Goal: Task Accomplishment & Management: Use online tool/utility

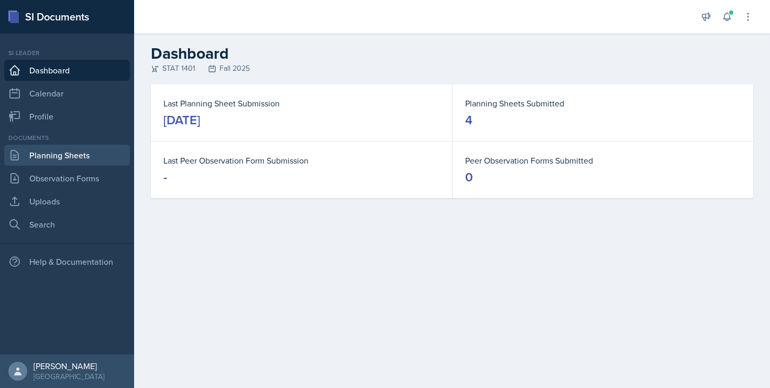
click at [62, 153] on link "Planning Sheets" at bounding box center [67, 155] width 126 height 21
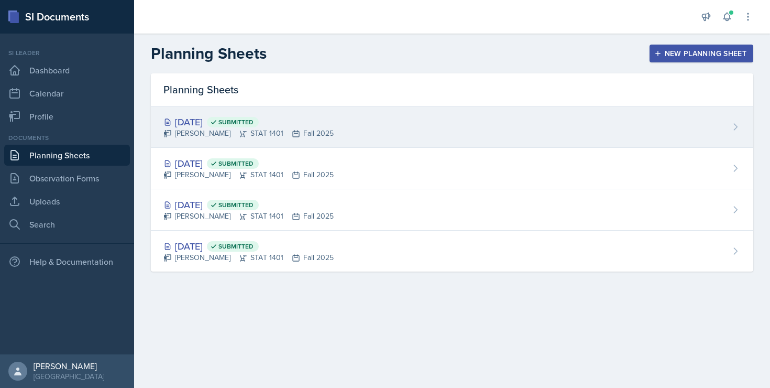
click at [211, 126] on div "[DATE] Submitted" at bounding box center [248, 122] width 170 height 14
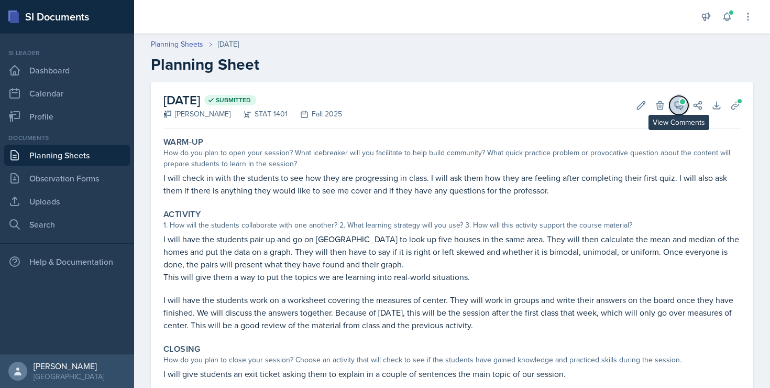
click at [674, 101] on icon at bounding box center [679, 105] width 10 height 10
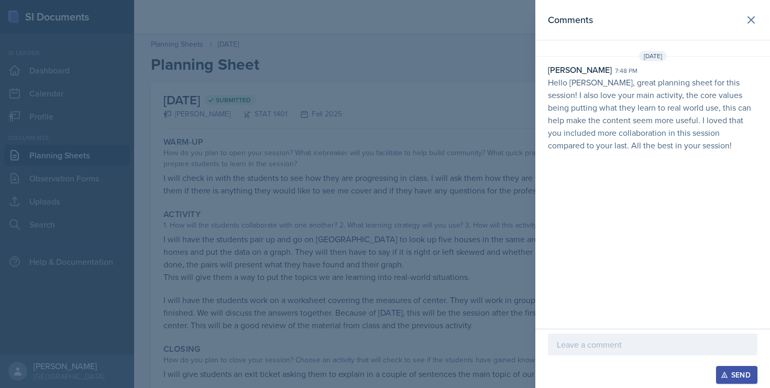
click at [568, 349] on p at bounding box center [653, 344] width 192 height 13
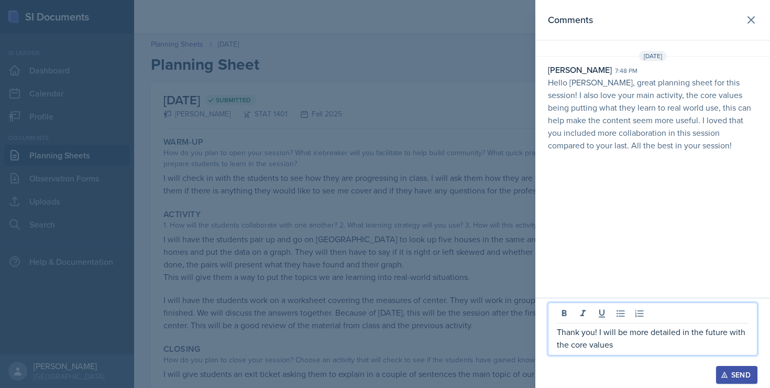
click at [725, 372] on icon "button" at bounding box center [724, 374] width 7 height 7
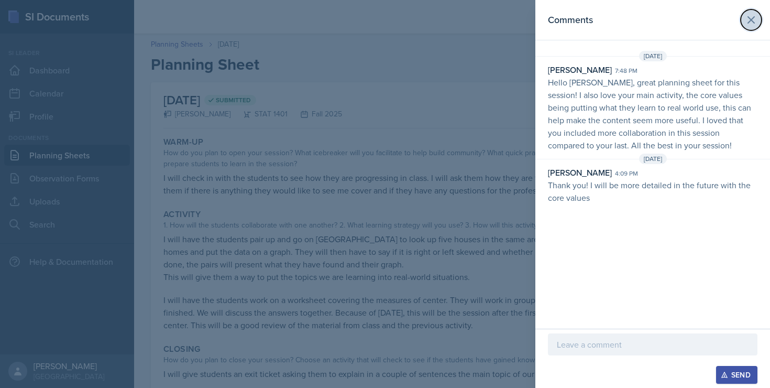
click at [749, 21] on icon at bounding box center [751, 20] width 6 height 6
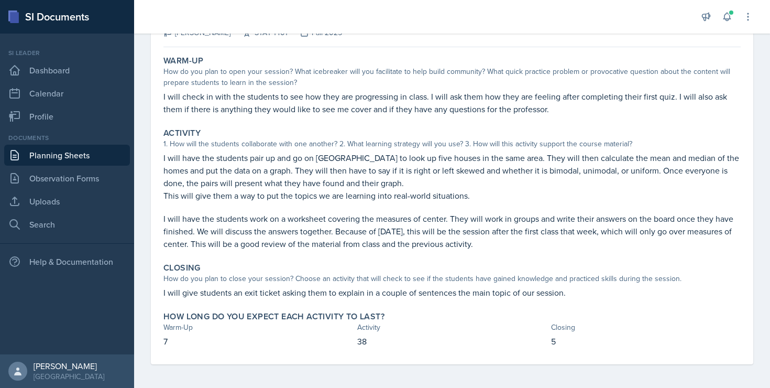
scroll to position [83, 0]
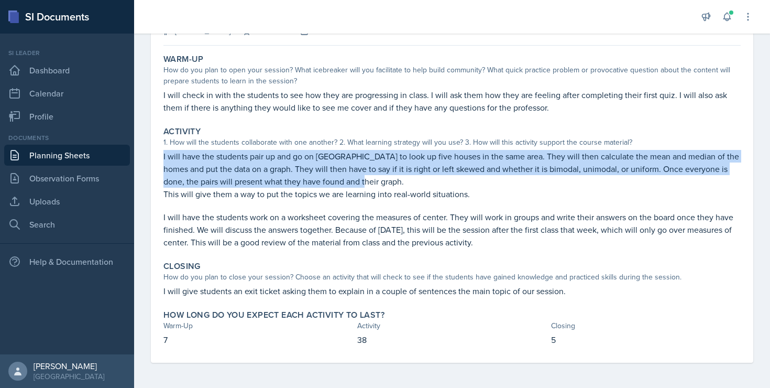
drag, startPoint x: 163, startPoint y: 157, endPoint x: 354, endPoint y: 180, distance: 192.1
click at [354, 180] on p "I will have the students pair up and go on [GEOGRAPHIC_DATA] to look up five ho…" at bounding box center [451, 169] width 577 height 38
copy p "I will have the students pair up and go on [GEOGRAPHIC_DATA] to look up five ho…"
